Goal: Task Accomplishment & Management: Manage account settings

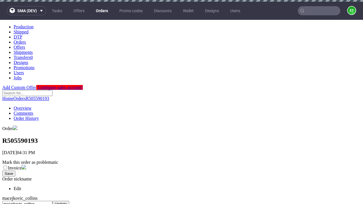
scroll to position [217, 0]
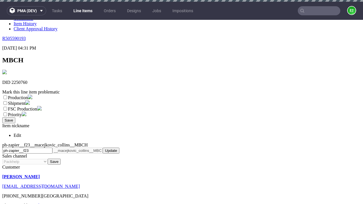
scroll to position [2, 0]
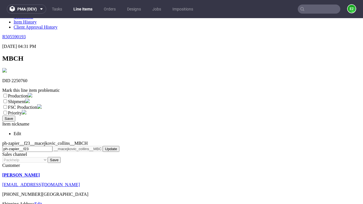
select select "dtp_ca_needed"
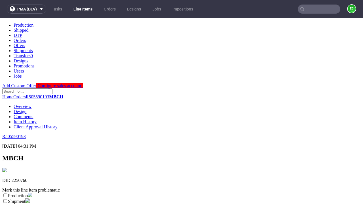
scroll to position [0, 0]
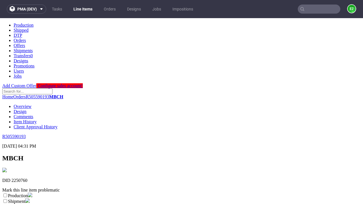
checkbox input "true"
